Goal: Task Accomplishment & Management: Use online tool/utility

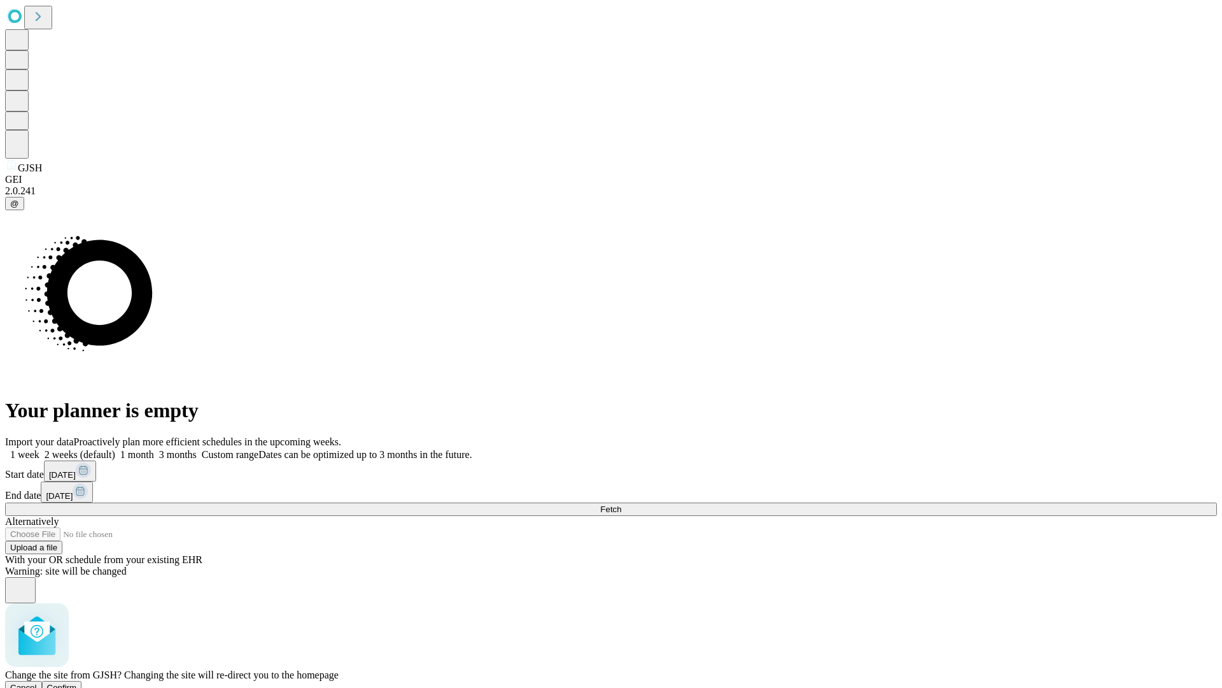
click at [77, 683] on span "Confirm" at bounding box center [62, 688] width 30 height 10
click at [39, 449] on label "1 week" at bounding box center [22, 454] width 34 height 11
click at [621, 504] on span "Fetch" at bounding box center [610, 509] width 21 height 10
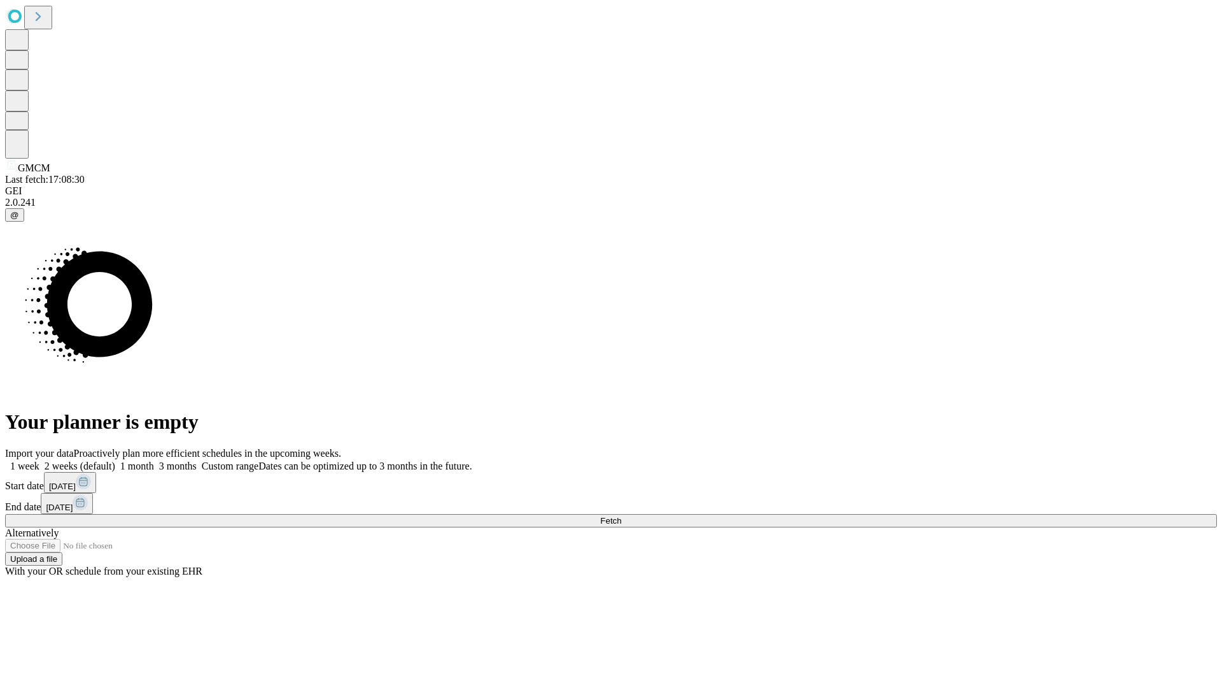
click at [39, 460] on label "1 week" at bounding box center [22, 465] width 34 height 11
click at [621, 516] on span "Fetch" at bounding box center [610, 521] width 21 height 10
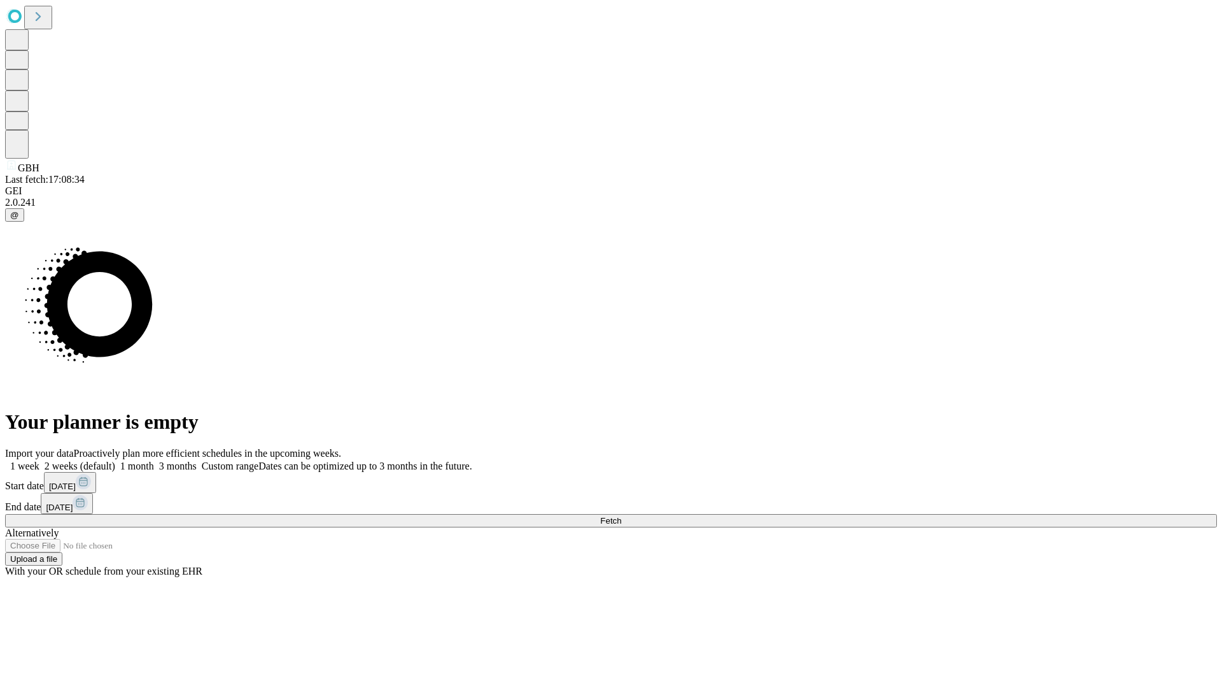
click at [39, 460] on label "1 week" at bounding box center [22, 465] width 34 height 11
click at [621, 516] on span "Fetch" at bounding box center [610, 521] width 21 height 10
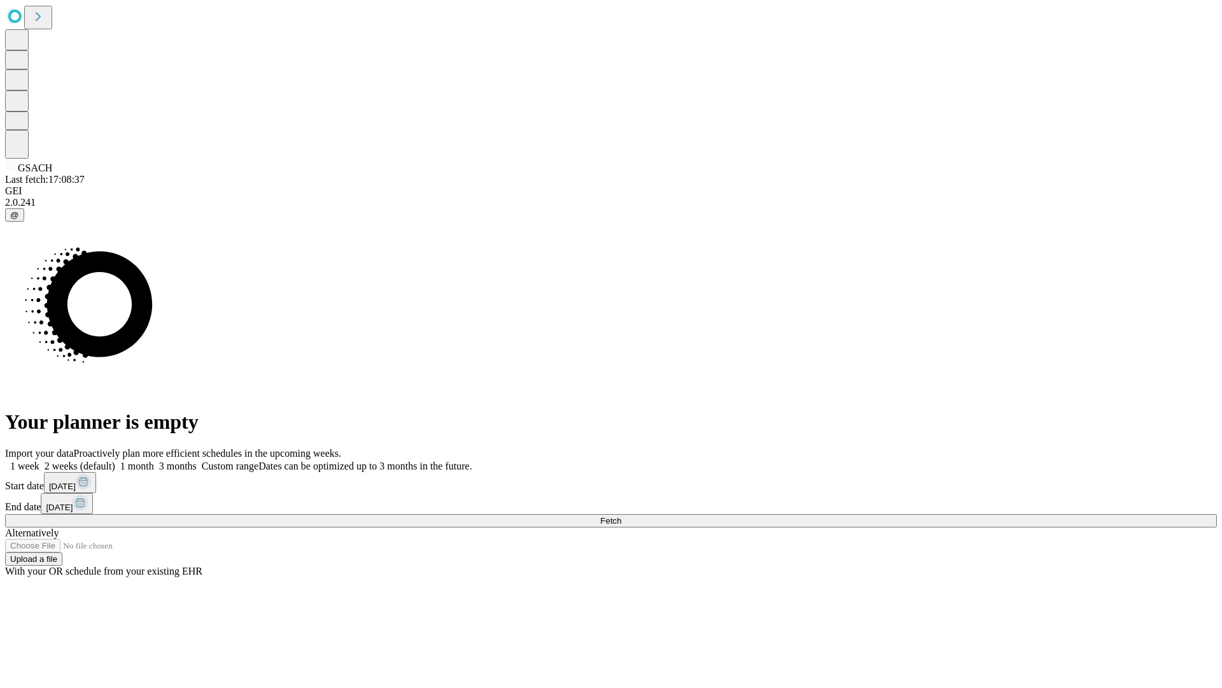
click at [39, 460] on label "1 week" at bounding box center [22, 465] width 34 height 11
click at [621, 516] on span "Fetch" at bounding box center [610, 521] width 21 height 10
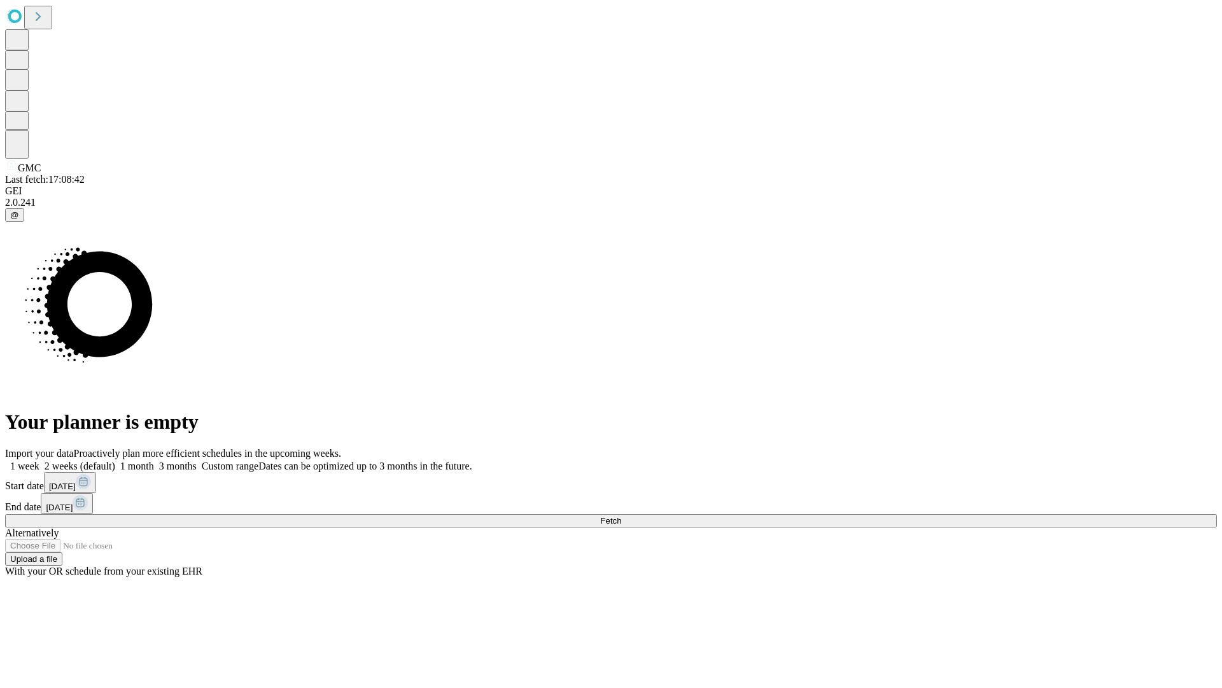
click at [39, 460] on label "1 week" at bounding box center [22, 465] width 34 height 11
click at [621, 516] on span "Fetch" at bounding box center [610, 521] width 21 height 10
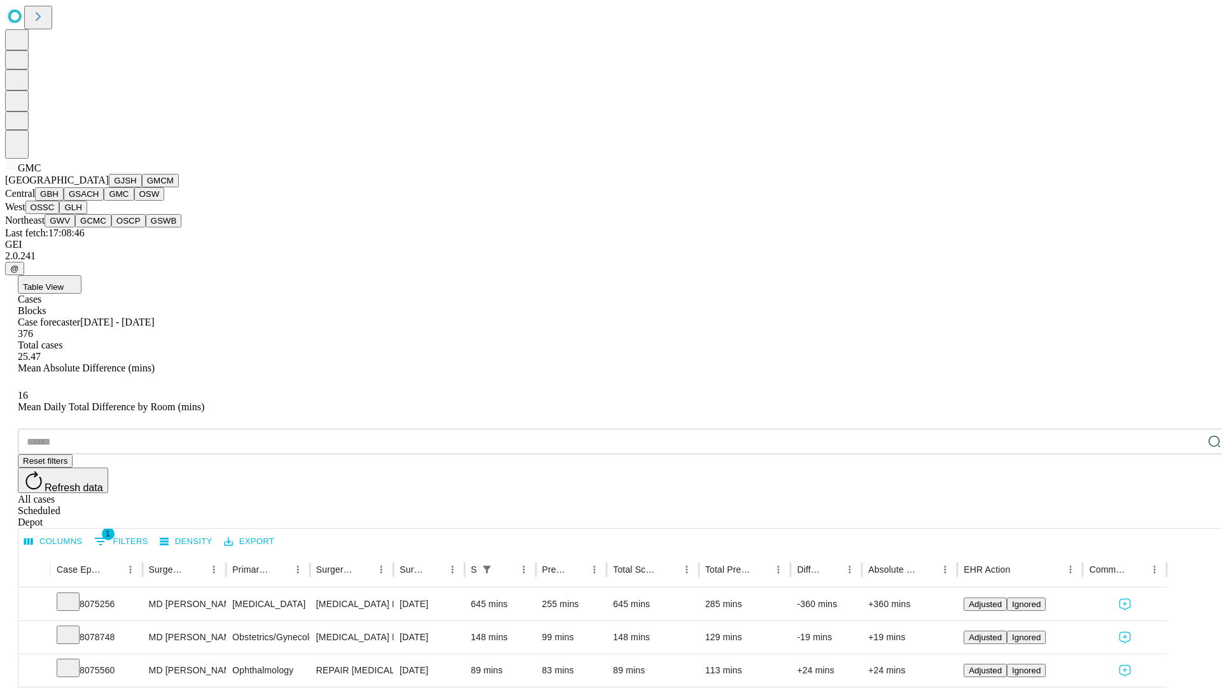
click at [134, 201] on button "OSW" at bounding box center [149, 193] width 31 height 13
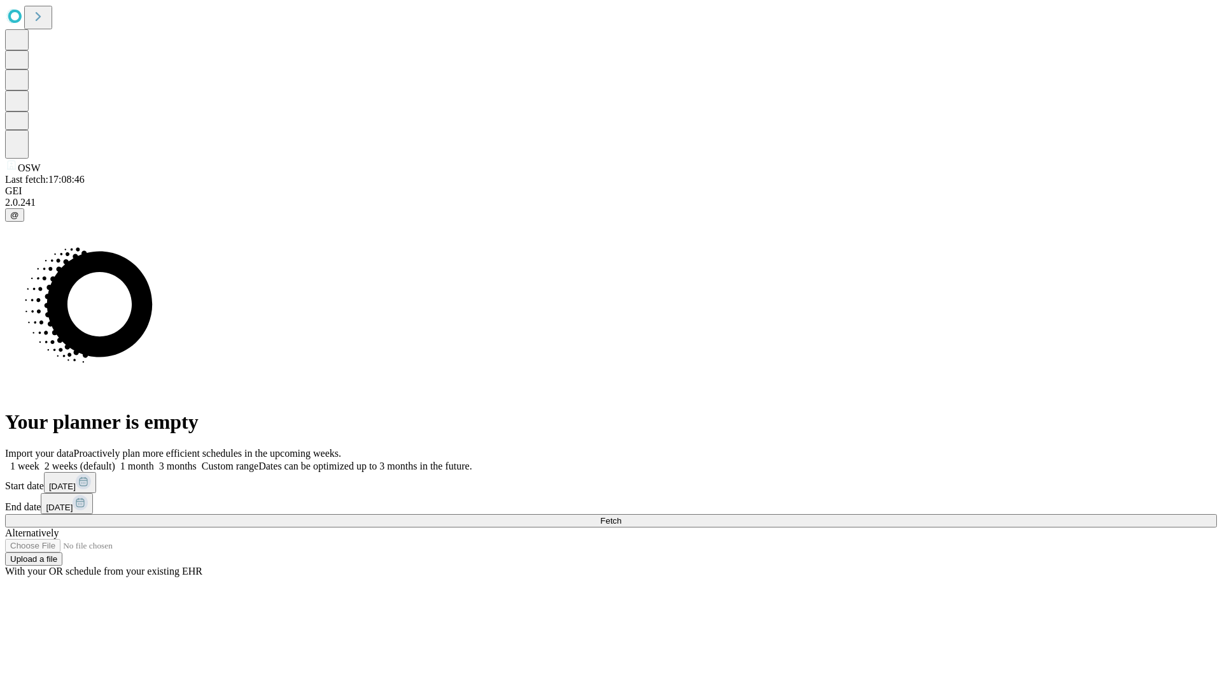
click at [621, 516] on span "Fetch" at bounding box center [610, 521] width 21 height 10
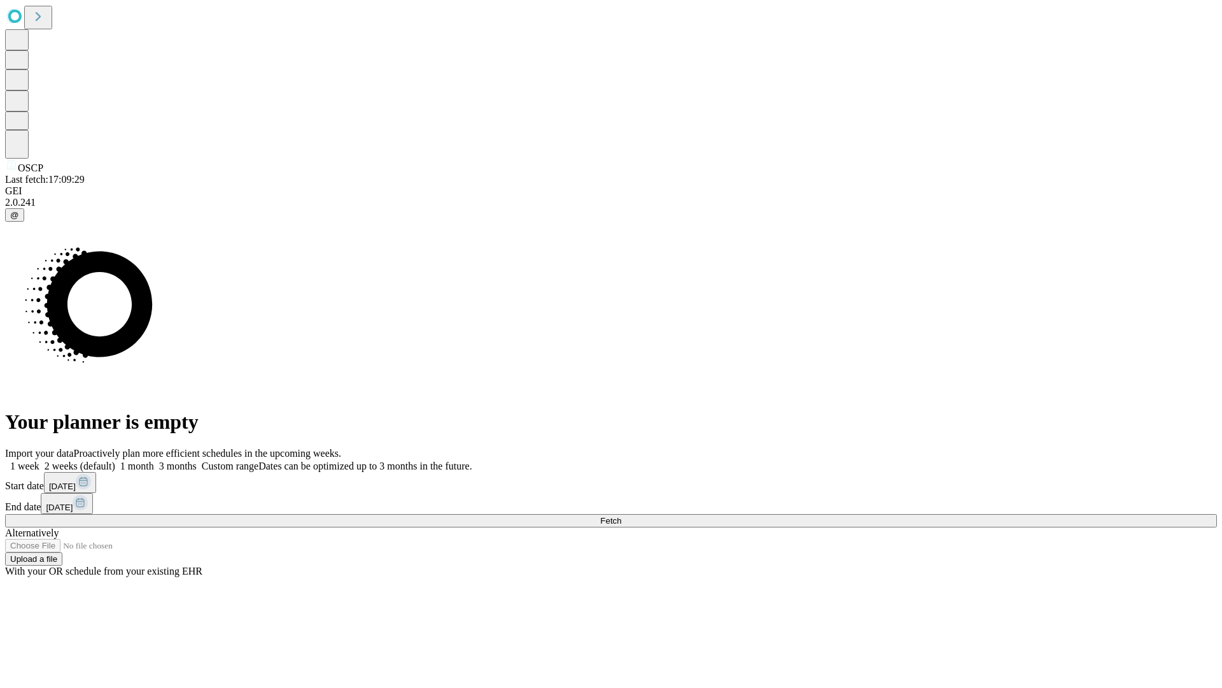
click at [621, 516] on span "Fetch" at bounding box center [610, 521] width 21 height 10
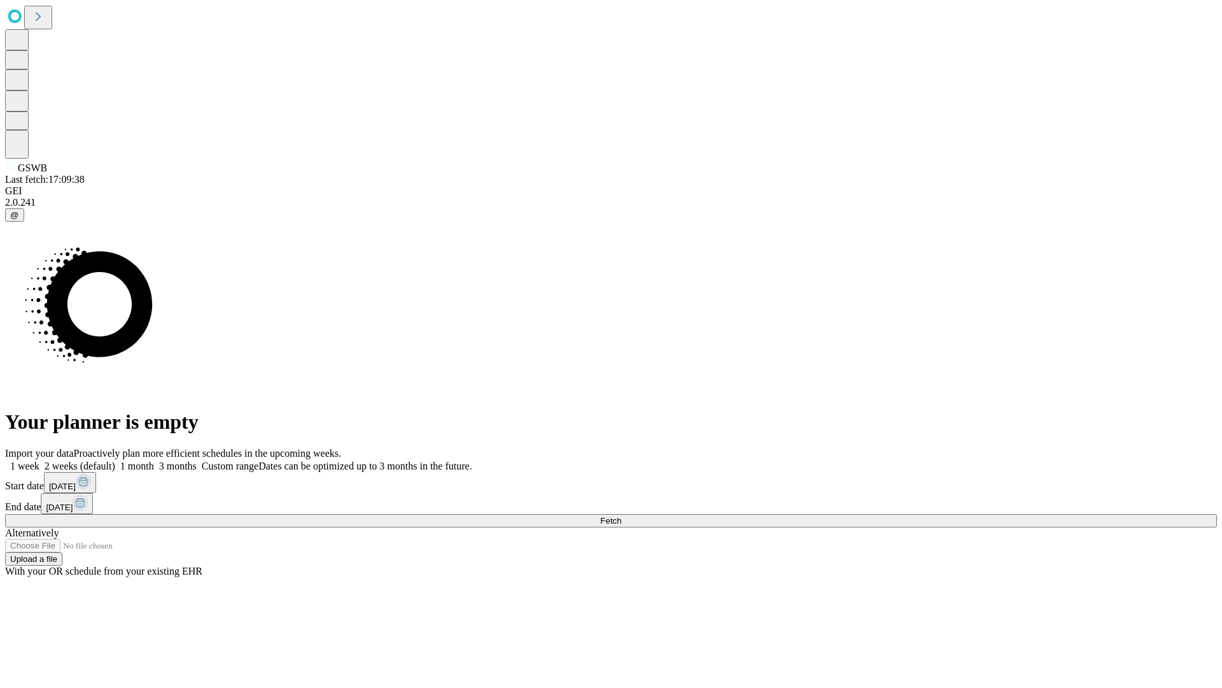
click at [39, 460] on label "1 week" at bounding box center [22, 465] width 34 height 11
click at [621, 516] on span "Fetch" at bounding box center [610, 521] width 21 height 10
